Goal: Book appointment/travel/reservation

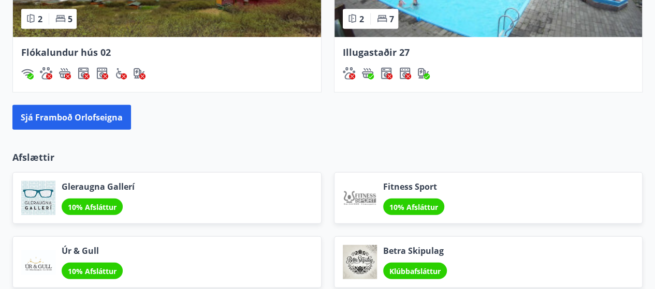
scroll to position [1163, 0]
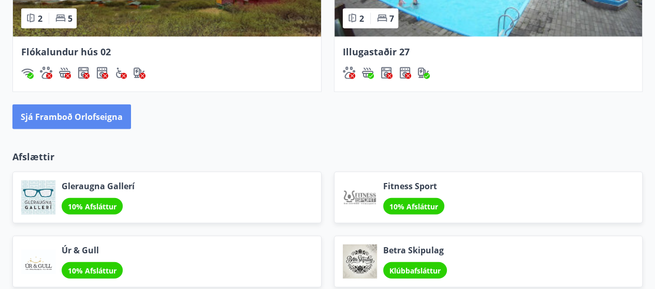
click at [84, 116] on button "Sjá framboð orlofseigna" at bounding box center [71, 117] width 119 height 25
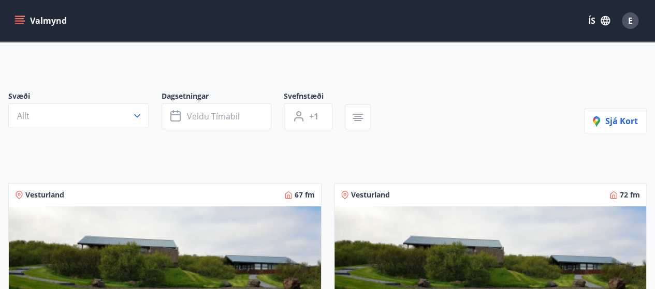
scroll to position [47, 0]
click at [138, 111] on icon "button" at bounding box center [137, 115] width 10 height 10
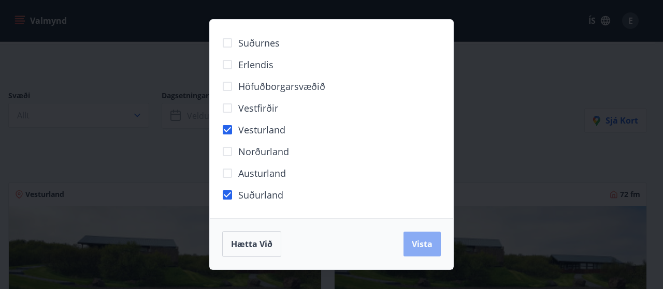
click at [411, 244] on button "Vista" at bounding box center [421, 244] width 37 height 25
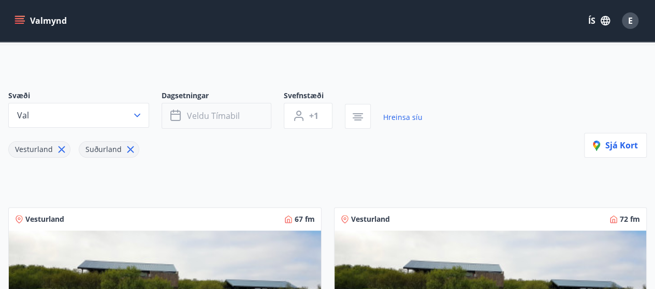
click at [245, 115] on button "Veldu tímabil" at bounding box center [216, 116] width 110 height 26
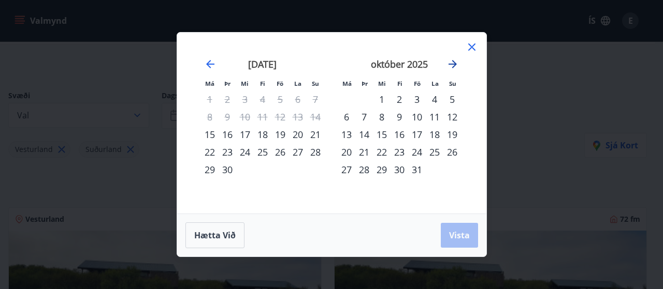
click at [449, 61] on icon "Move forward to switch to the next month." at bounding box center [452, 64] width 12 height 12
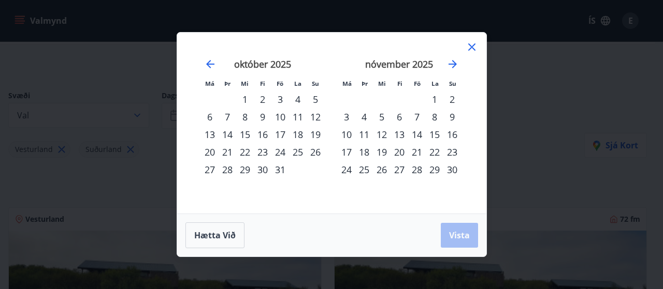
click at [263, 168] on div "30" at bounding box center [263, 170] width 18 height 18
click at [345, 114] on div "3" at bounding box center [346, 117] width 18 height 18
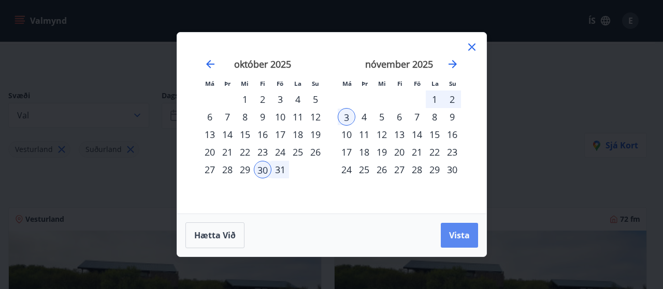
click at [449, 226] on button "Vista" at bounding box center [458, 235] width 37 height 25
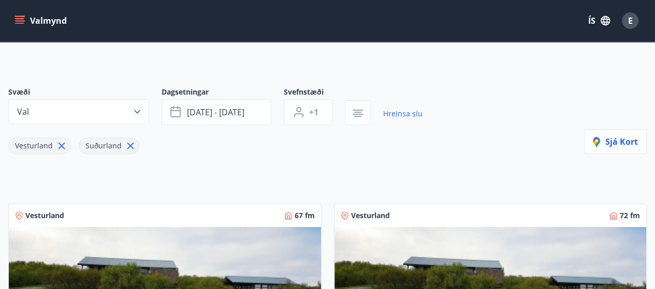
scroll to position [50, 0]
click at [141, 112] on icon "button" at bounding box center [137, 112] width 10 height 10
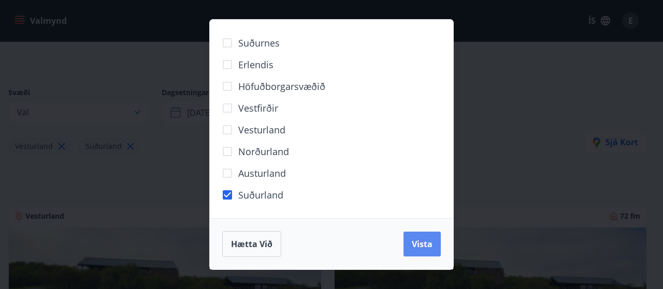
click at [412, 243] on span "Vista" at bounding box center [421, 244] width 21 height 11
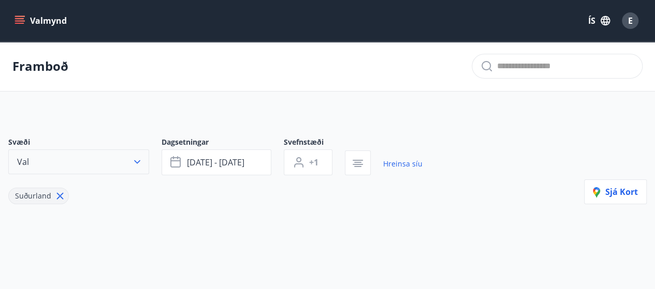
click at [139, 160] on icon "button" at bounding box center [137, 162] width 10 height 10
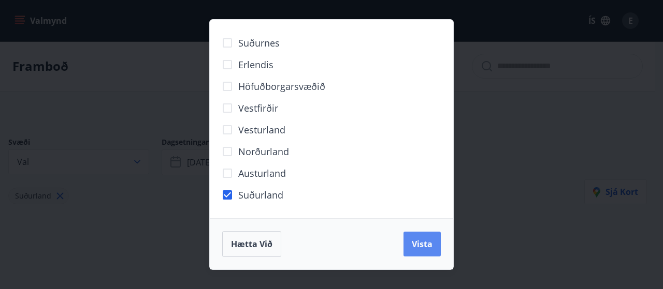
click at [414, 245] on span "Vista" at bounding box center [421, 244] width 21 height 11
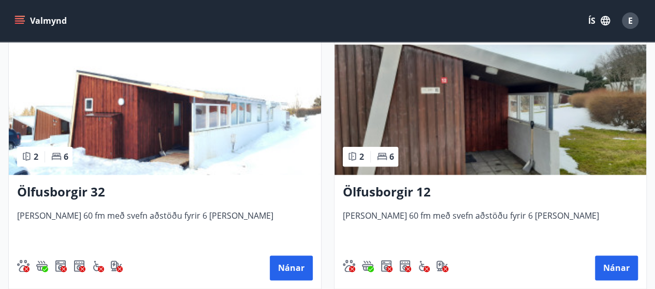
scroll to position [535, 0]
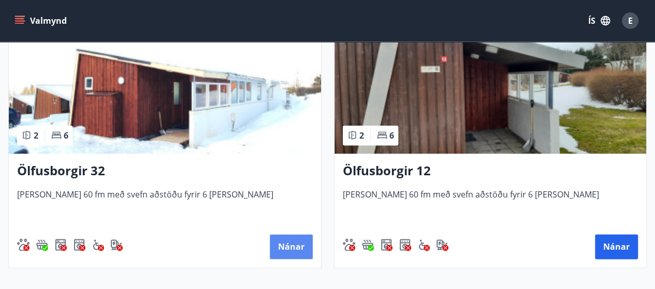
click at [283, 247] on button "Nánar" at bounding box center [291, 246] width 43 height 25
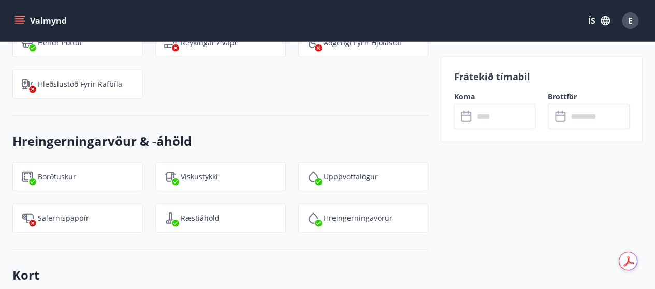
scroll to position [1296, 0]
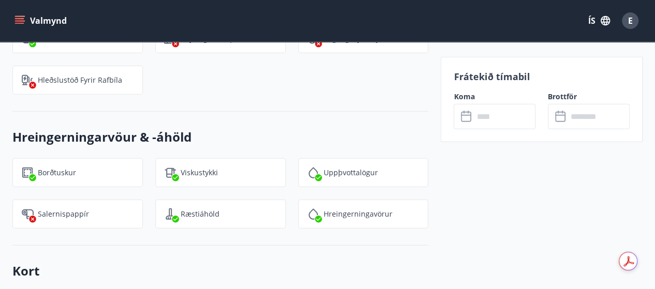
click at [485, 116] on input "text" at bounding box center [504, 116] width 62 height 25
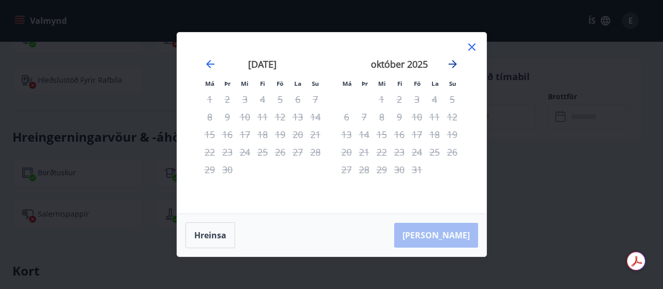
click at [455, 62] on icon "Move forward to switch to the next month." at bounding box center [452, 64] width 12 height 12
click at [471, 47] on icon at bounding box center [472, 48] width 2 height 2
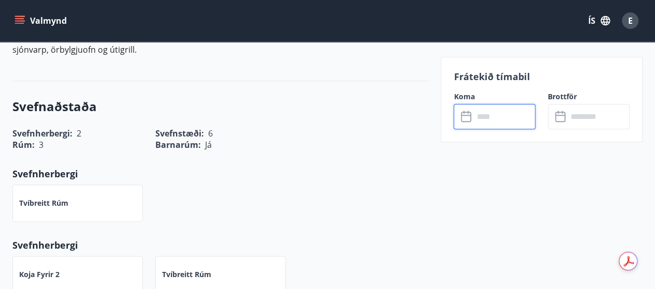
scroll to position [427, 0]
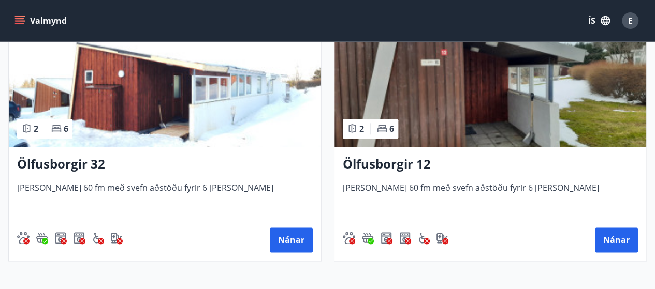
click at [450, 101] on img at bounding box center [490, 82] width 312 height 130
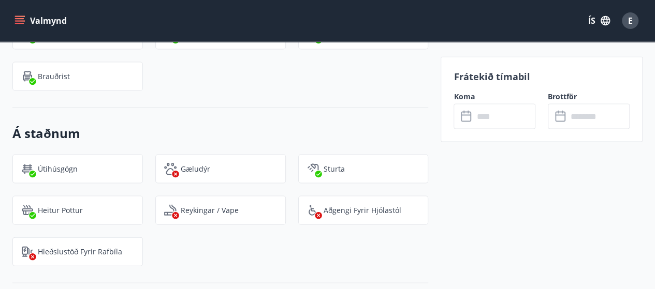
scroll to position [1024, 0]
click at [489, 118] on input "text" at bounding box center [504, 116] width 62 height 25
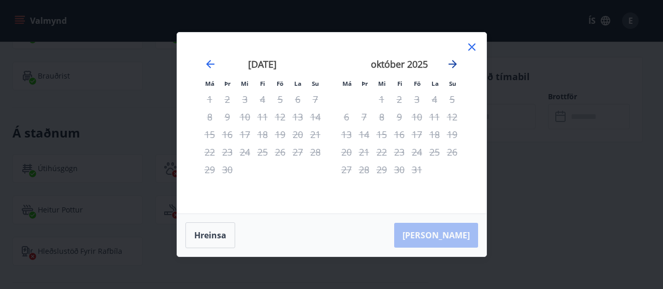
click at [452, 63] on icon "Move forward to switch to the next month." at bounding box center [452, 64] width 12 height 12
click at [471, 49] on icon at bounding box center [471, 47] width 12 height 12
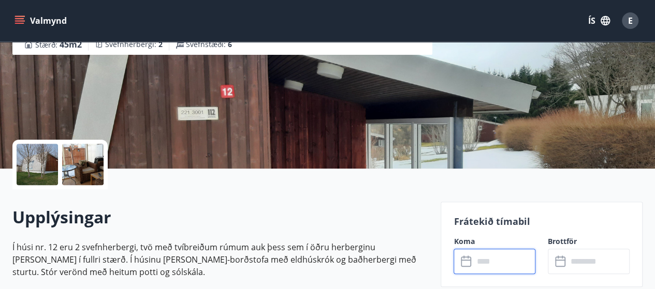
scroll to position [0, 0]
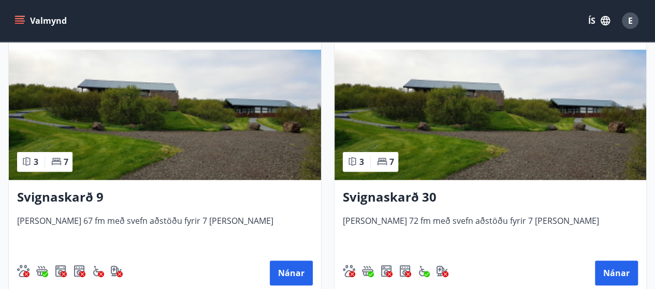
click at [184, 139] on img at bounding box center [165, 115] width 312 height 130
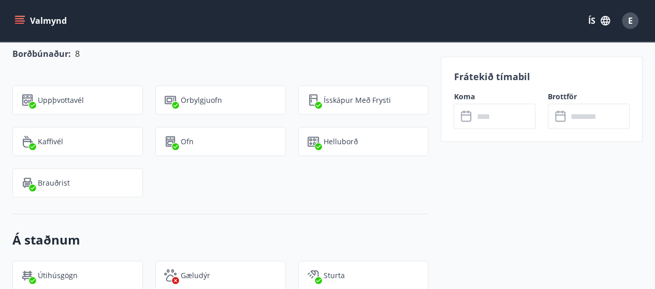
scroll to position [1106, 0]
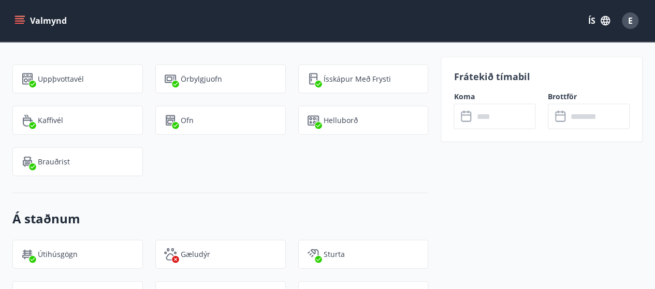
click at [481, 120] on input "text" at bounding box center [504, 116] width 62 height 25
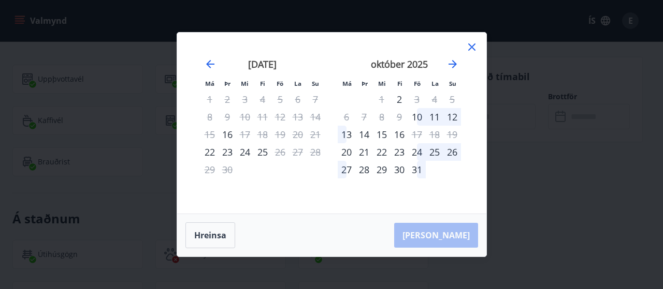
click at [398, 167] on div "30" at bounding box center [399, 170] width 18 height 18
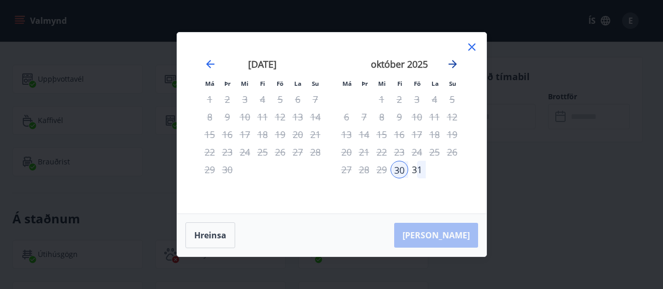
click at [448, 64] on icon "Move forward to switch to the next month." at bounding box center [452, 64] width 12 height 12
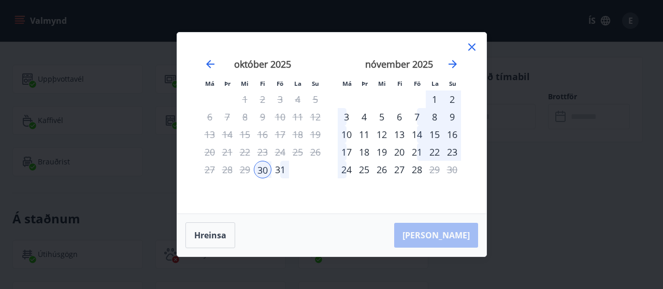
click at [346, 117] on div "3" at bounding box center [346, 117] width 18 height 18
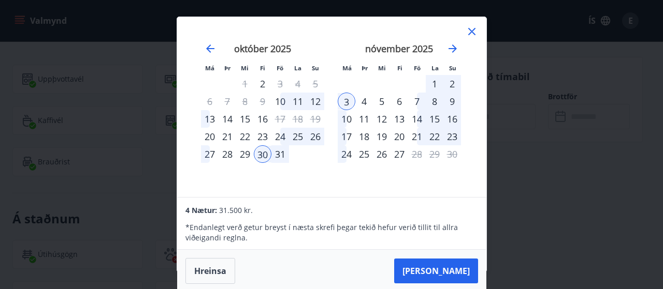
click at [472, 28] on icon at bounding box center [471, 31] width 12 height 12
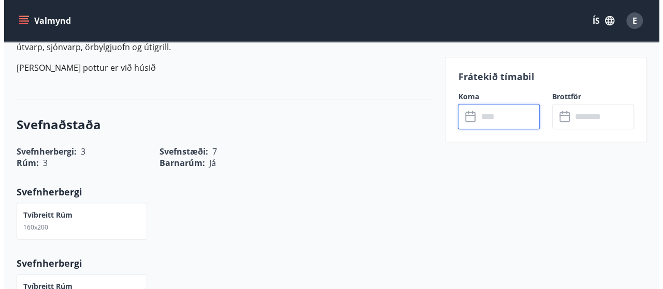
scroll to position [407, 0]
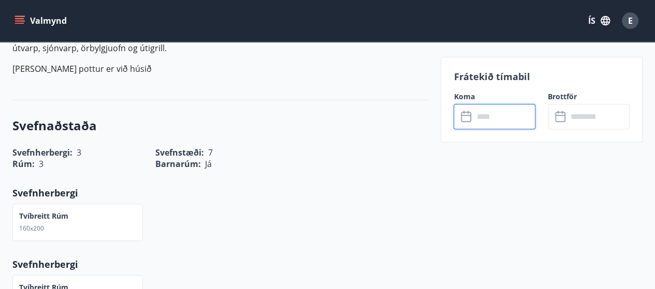
click at [486, 114] on input "text" at bounding box center [504, 116] width 62 height 25
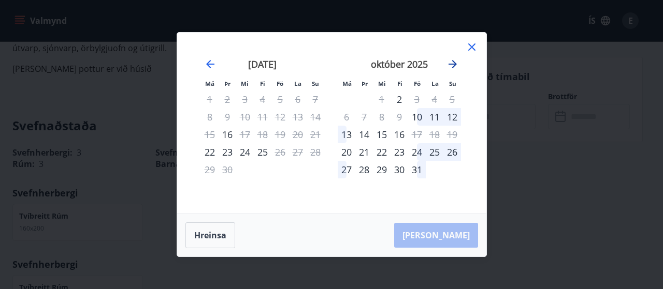
click at [451, 62] on icon "Move forward to switch to the next month." at bounding box center [452, 64] width 12 height 12
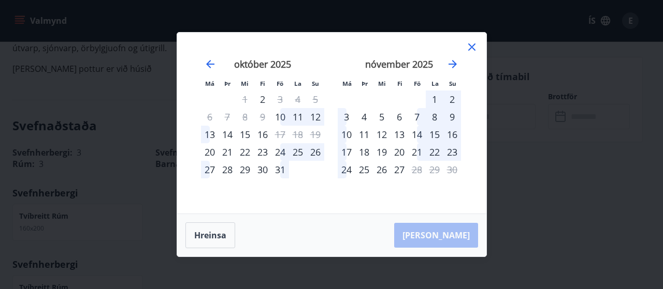
click at [264, 169] on div "30" at bounding box center [263, 170] width 18 height 18
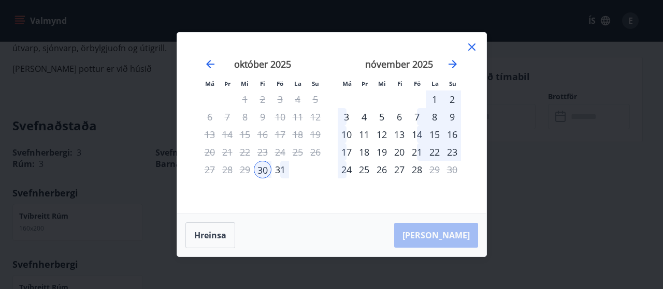
click at [347, 115] on div "3" at bounding box center [346, 117] width 18 height 18
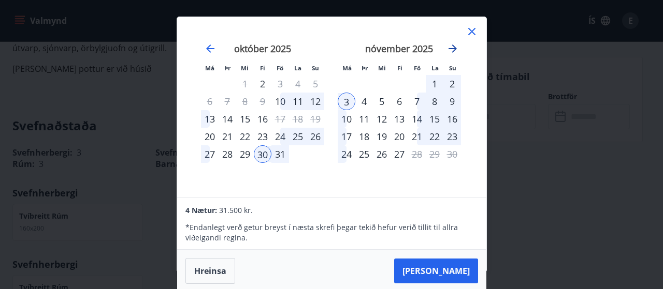
click at [453, 45] on icon "Move forward to switch to the next month." at bounding box center [452, 49] width 8 height 8
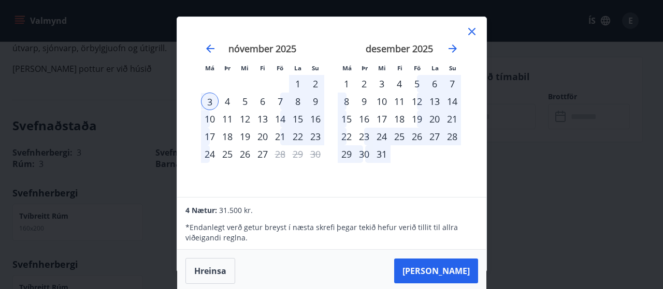
click at [399, 83] on div "4" at bounding box center [399, 84] width 18 height 18
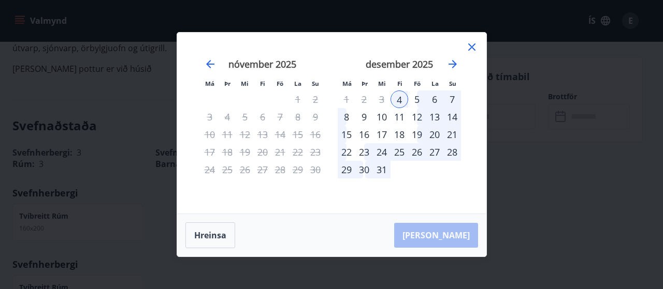
click at [346, 117] on div "8" at bounding box center [346, 117] width 18 height 18
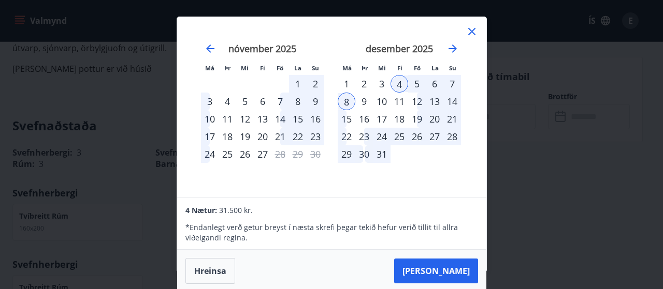
scroll to position [1, 0]
click at [474, 28] on icon at bounding box center [471, 31] width 7 height 7
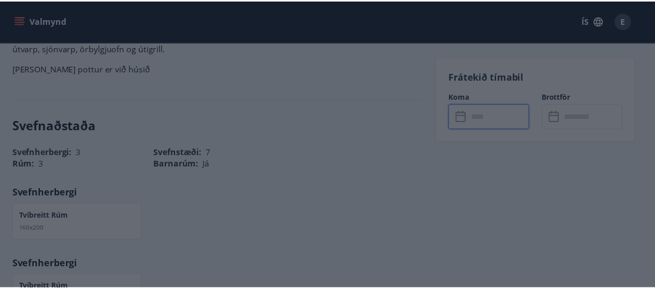
scroll to position [0, 0]
